Goal: Information Seeking & Learning: Learn about a topic

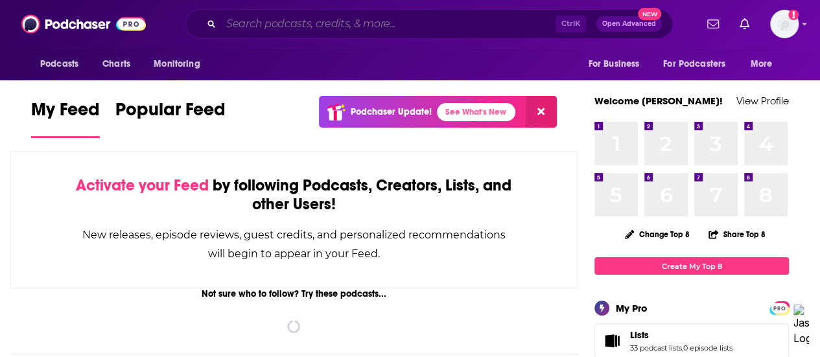
click at [255, 25] on input "Search podcasts, credits, & more..." at bounding box center [388, 24] width 335 height 21
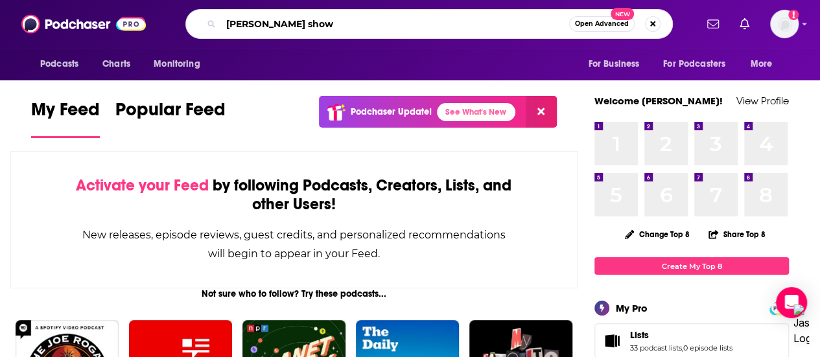
type input "[PERSON_NAME] show"
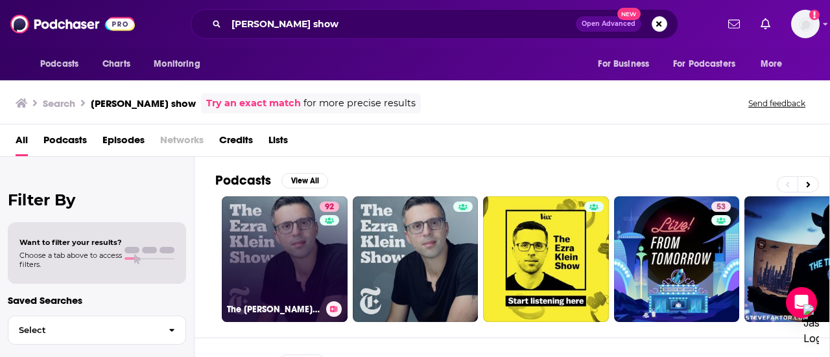
click at [281, 225] on link "92 The [PERSON_NAME] Show" at bounding box center [285, 259] width 126 height 126
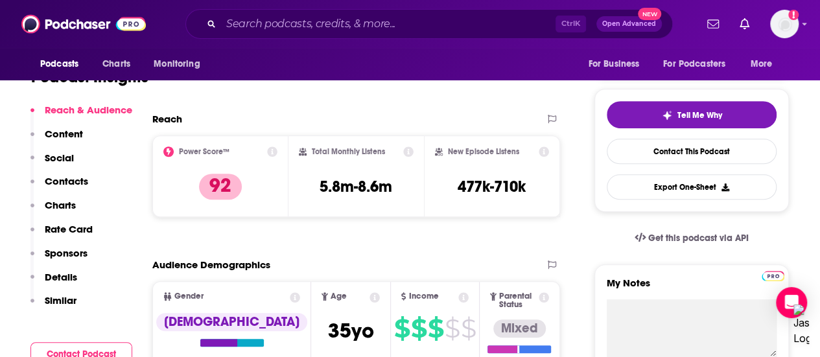
scroll to position [261, 0]
